Goal: Task Accomplishment & Management: Complete application form

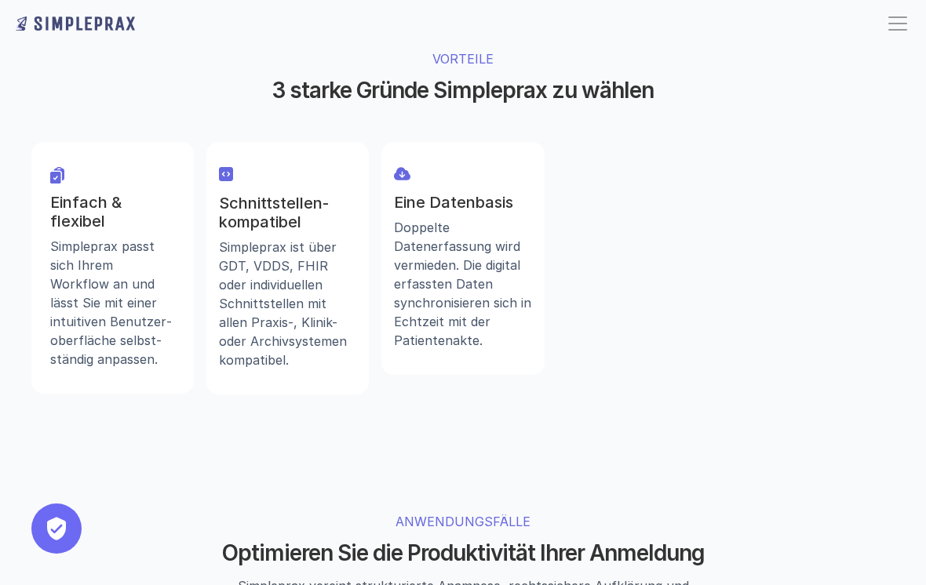
scroll to position [908, 0]
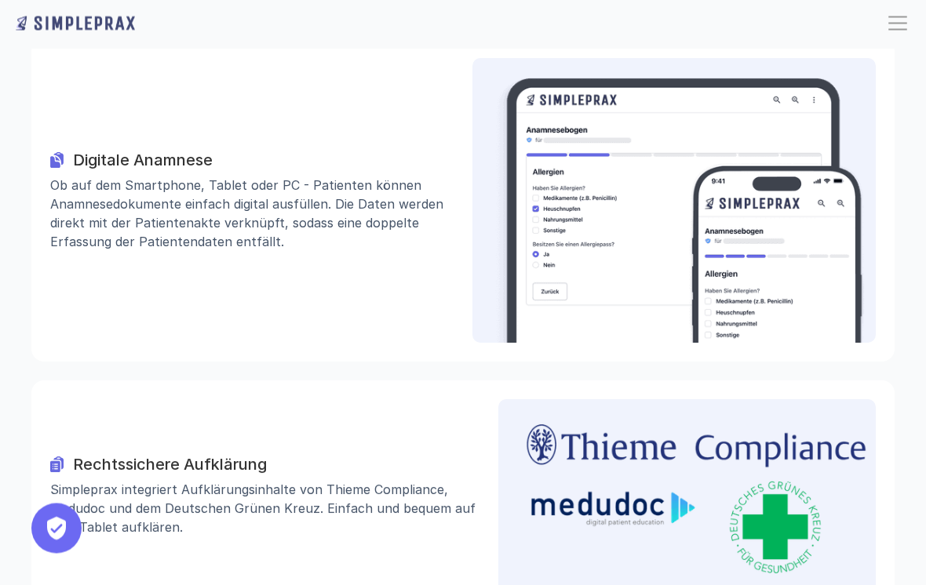
scroll to position [1542, 0]
click at [311, 175] on p "Ob auf dem Smartphone, Tablet oder PC - Patienten können Anamnese­dokumente ein…" at bounding box center [251, 212] width 403 height 75
click at [180, 150] on h3 "Digitale Anamnese" at bounding box center [263, 159] width 380 height 19
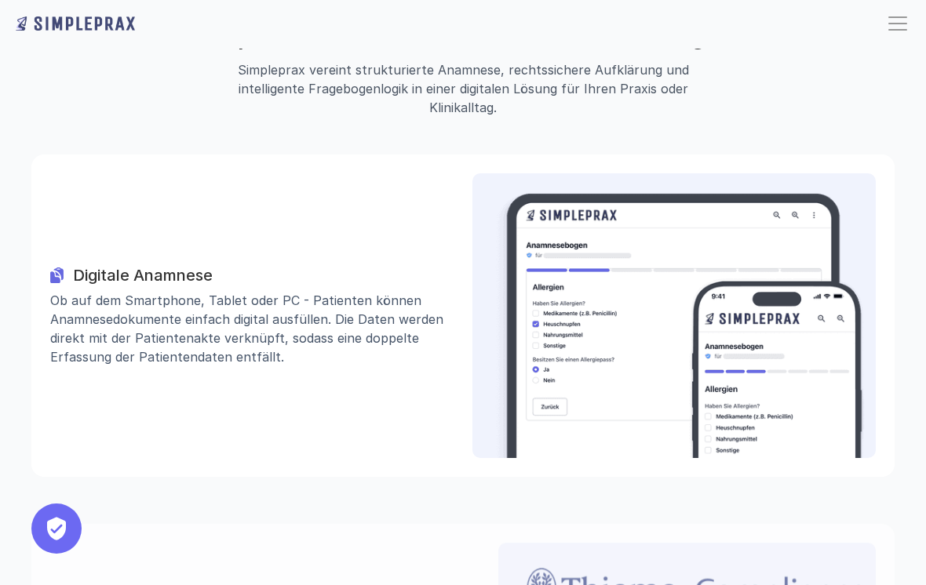
scroll to position [1426, 0]
click at [64, 266] on div "Digitale Anamnese" at bounding box center [251, 275] width 403 height 19
click at [168, 266] on h3 "Digitale Anamnese" at bounding box center [263, 275] width 380 height 19
click at [176, 291] on p "Ob auf dem Smartphone, Tablet oder PC - Patienten können Anamnese­dokumente ein…" at bounding box center [251, 328] width 403 height 75
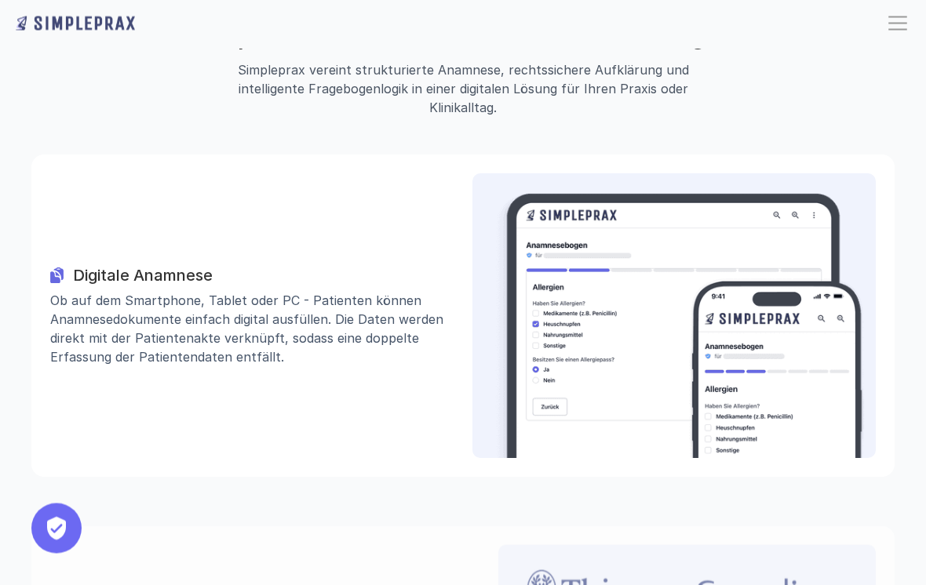
click at [176, 291] on p "Ob auf dem Smartphone, Tablet oder PC - Patienten können Anamnese­dokumente ein…" at bounding box center [251, 328] width 403 height 75
click at [220, 293] on p "Ob auf dem Smartphone, Tablet oder PC - Patienten können Anamnese­dokumente ein…" at bounding box center [251, 328] width 403 height 75
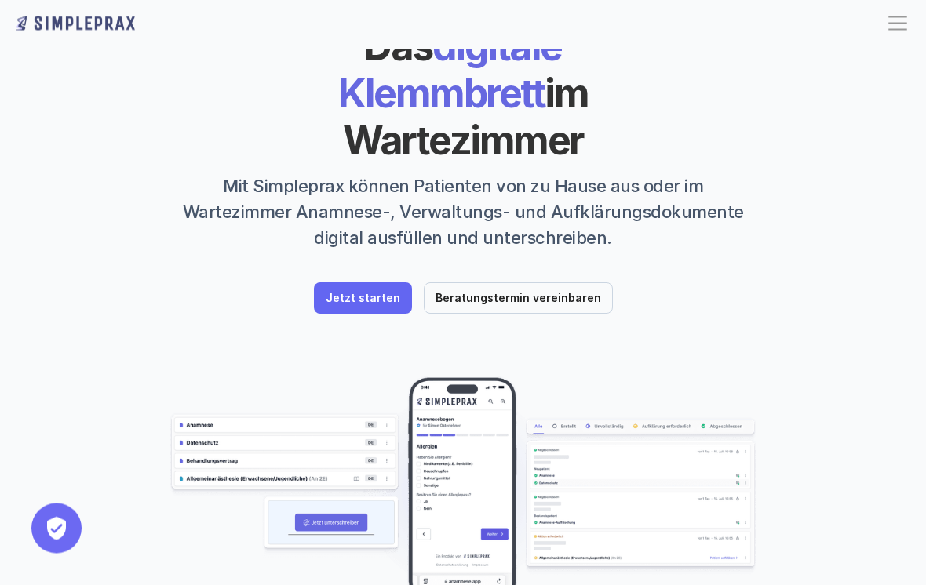
scroll to position [71, 0]
click at [390, 292] on p "Jetzt starten" at bounding box center [363, 298] width 75 height 13
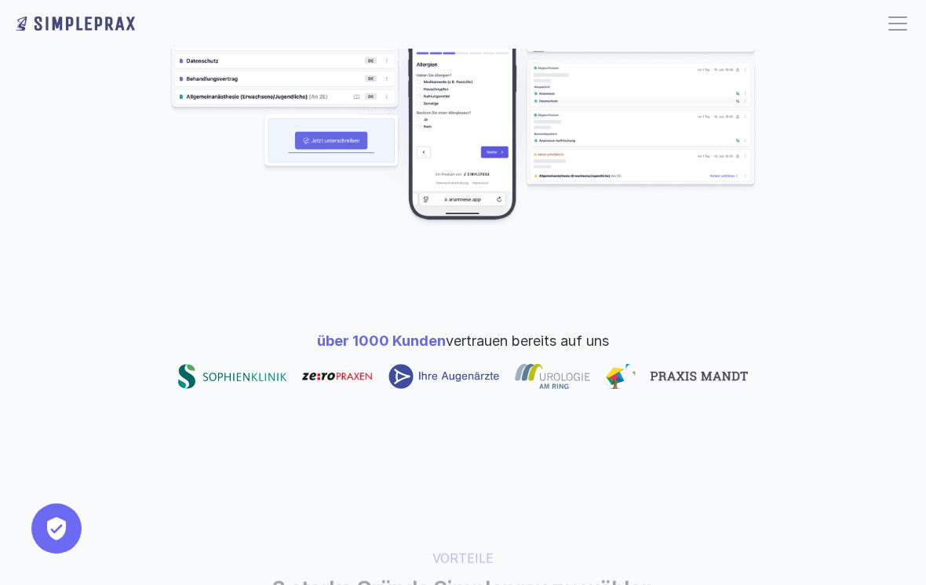
scroll to position [449, 0]
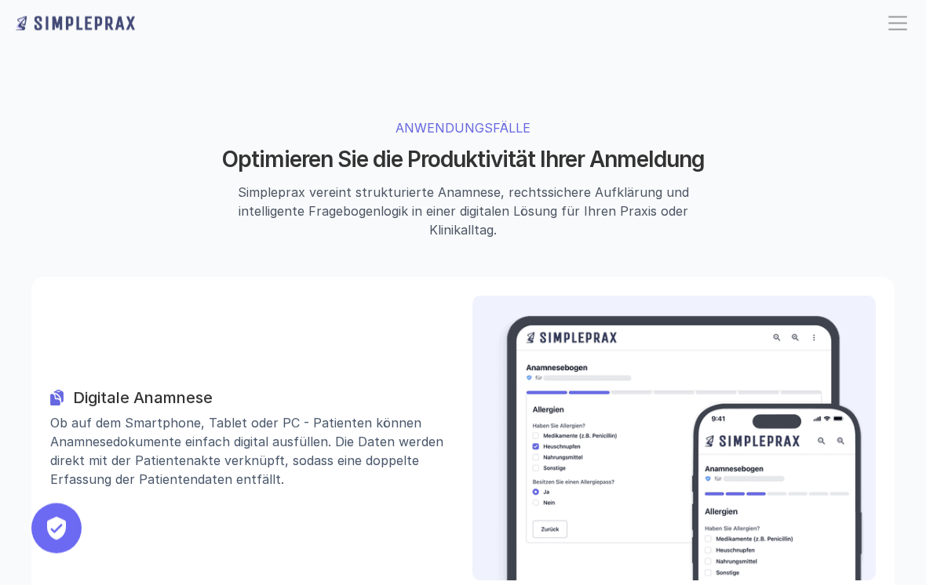
scroll to position [1305, 0]
click at [684, 382] on img at bounding box center [678, 447] width 375 height 266
click at [649, 443] on img at bounding box center [678, 447] width 375 height 266
click at [190, 387] on h3 "Digitale Anamnese" at bounding box center [263, 396] width 380 height 19
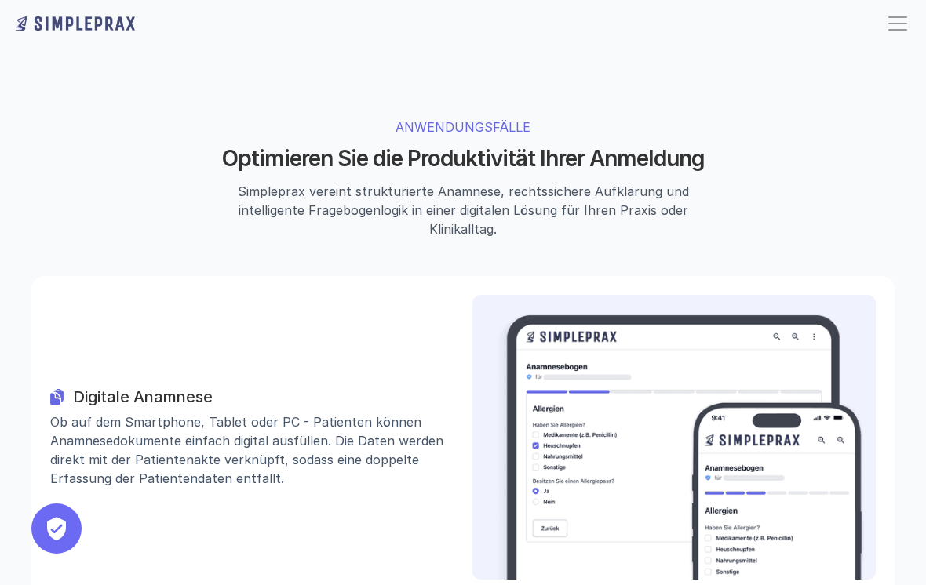
click at [190, 387] on h3 "Digitale Anamnese" at bounding box center [263, 396] width 380 height 19
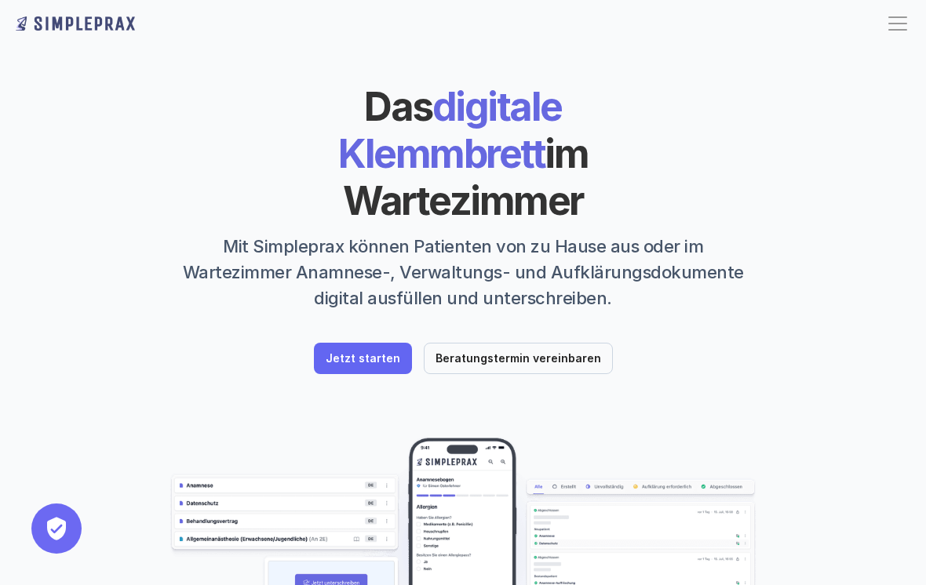
scroll to position [0, 0]
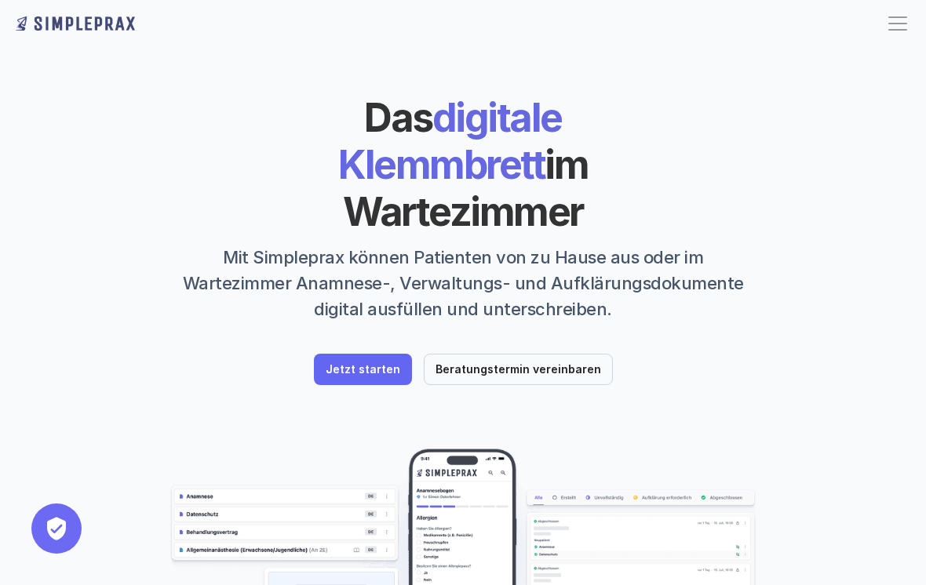
click at [372, 363] on p "Jetzt starten" at bounding box center [363, 369] width 75 height 13
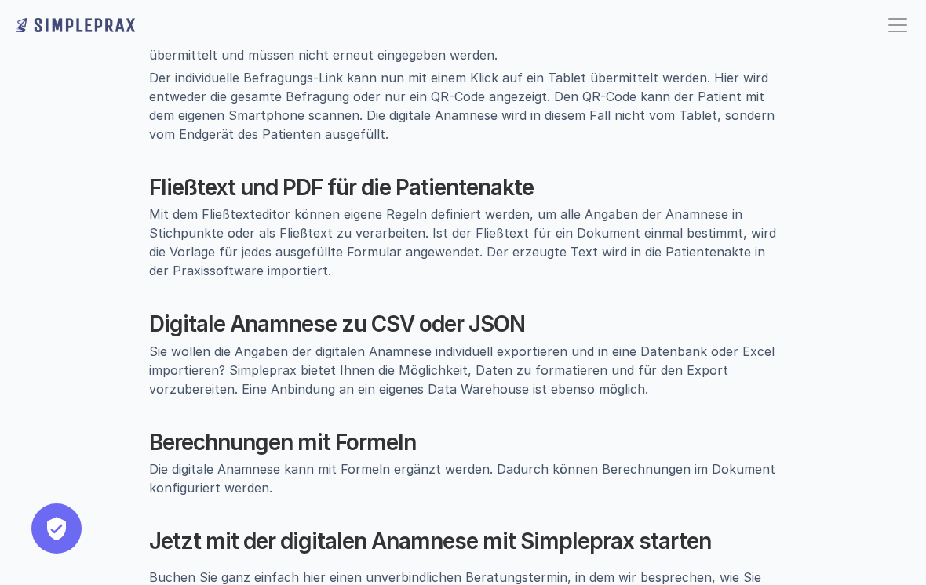
scroll to position [1494, 0]
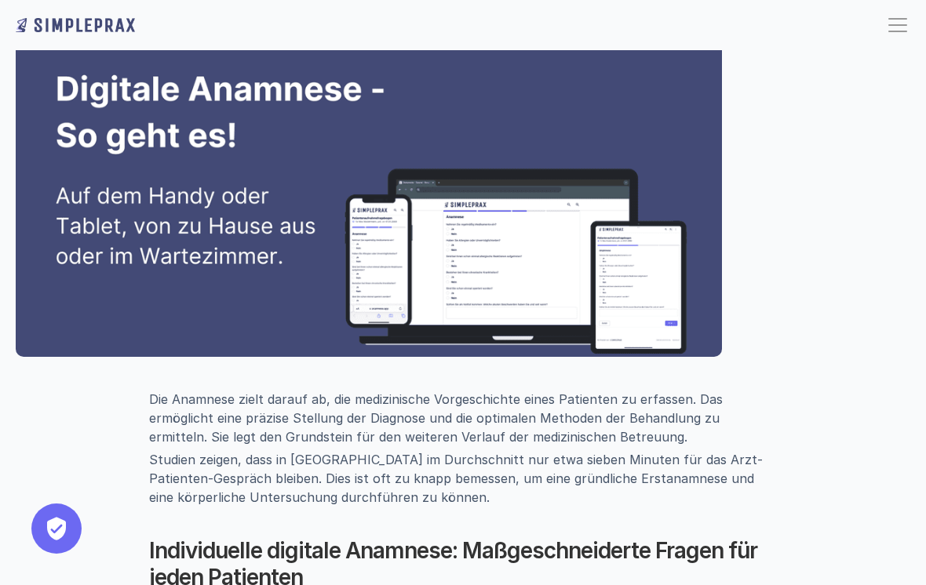
scroll to position [184, 0]
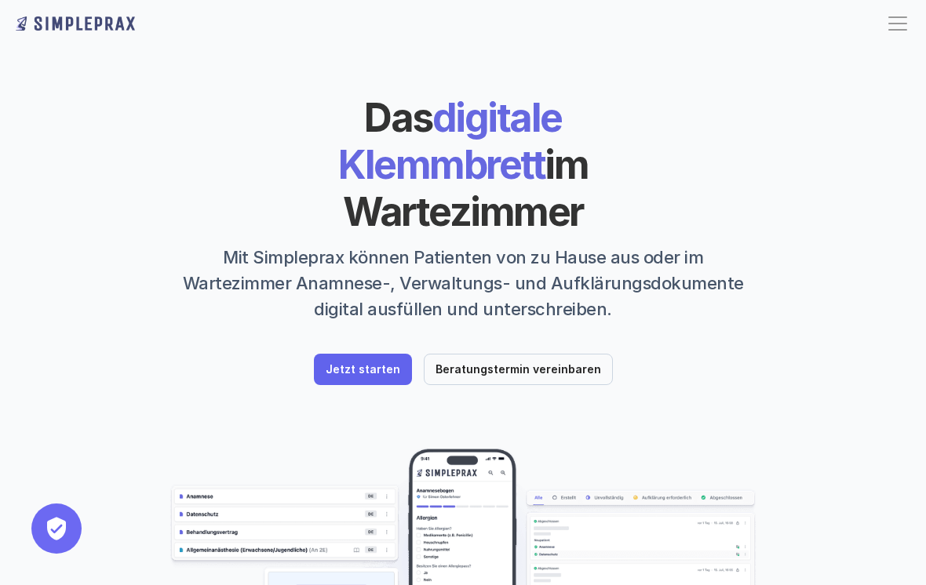
click at [388, 363] on p "Jetzt starten" at bounding box center [363, 369] width 75 height 13
